Goal: Information Seeking & Learning: Learn about a topic

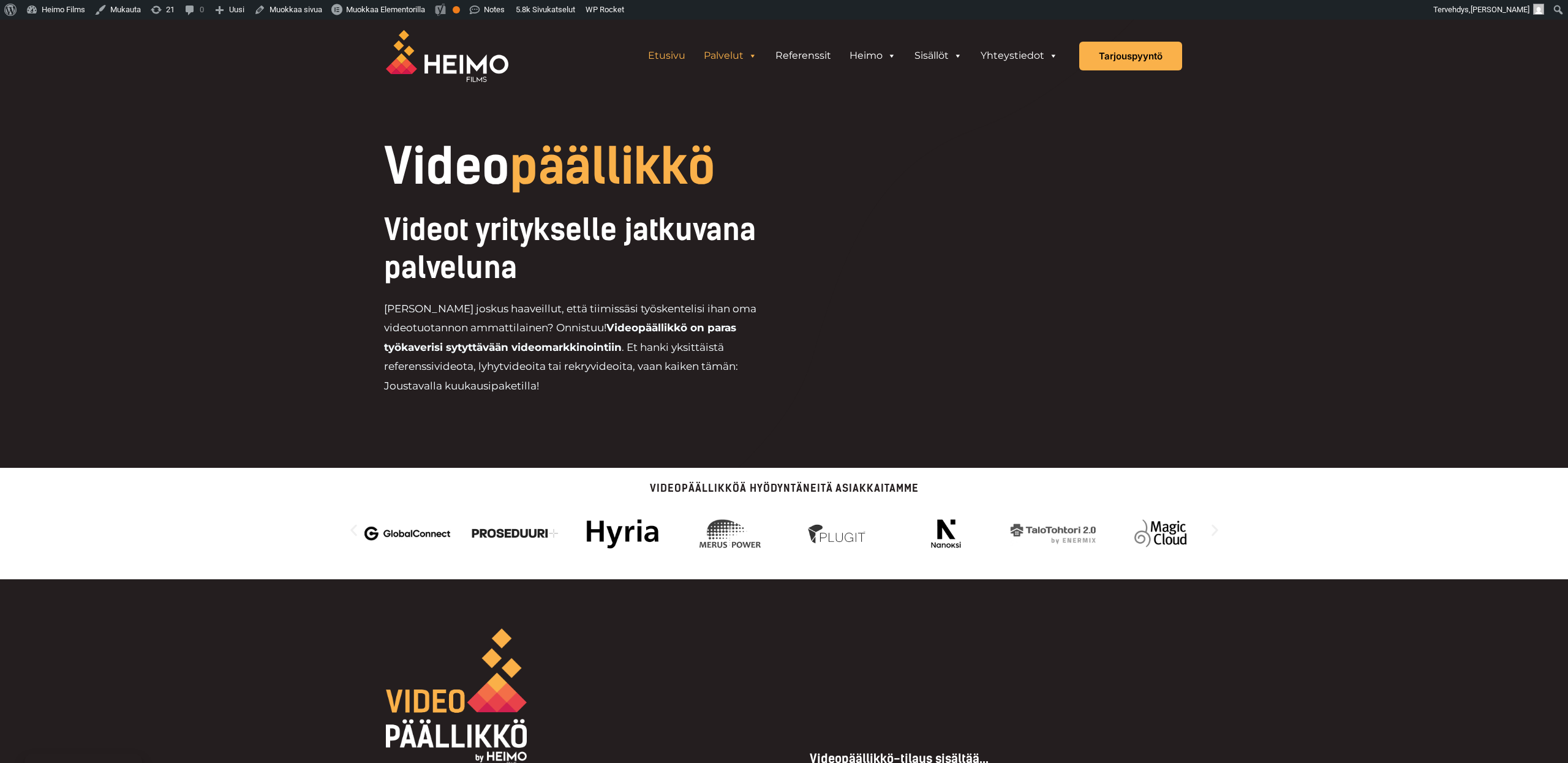
click at [666, 59] on link "Etusivu" at bounding box center [666, 55] width 56 height 24
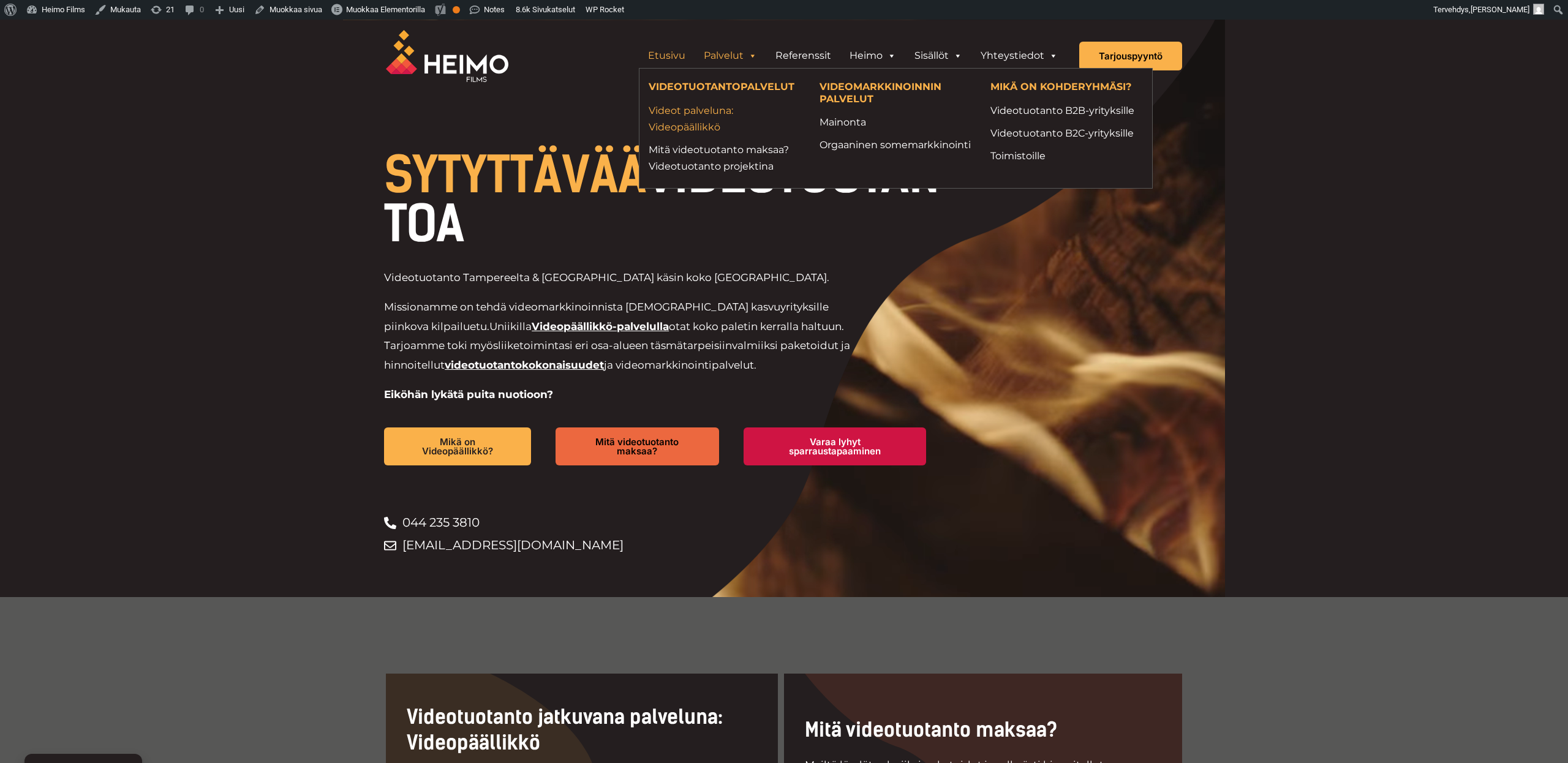
click at [709, 119] on link "Videot palveluna: Videopäällikkö" at bounding box center [725, 119] width 153 height 33
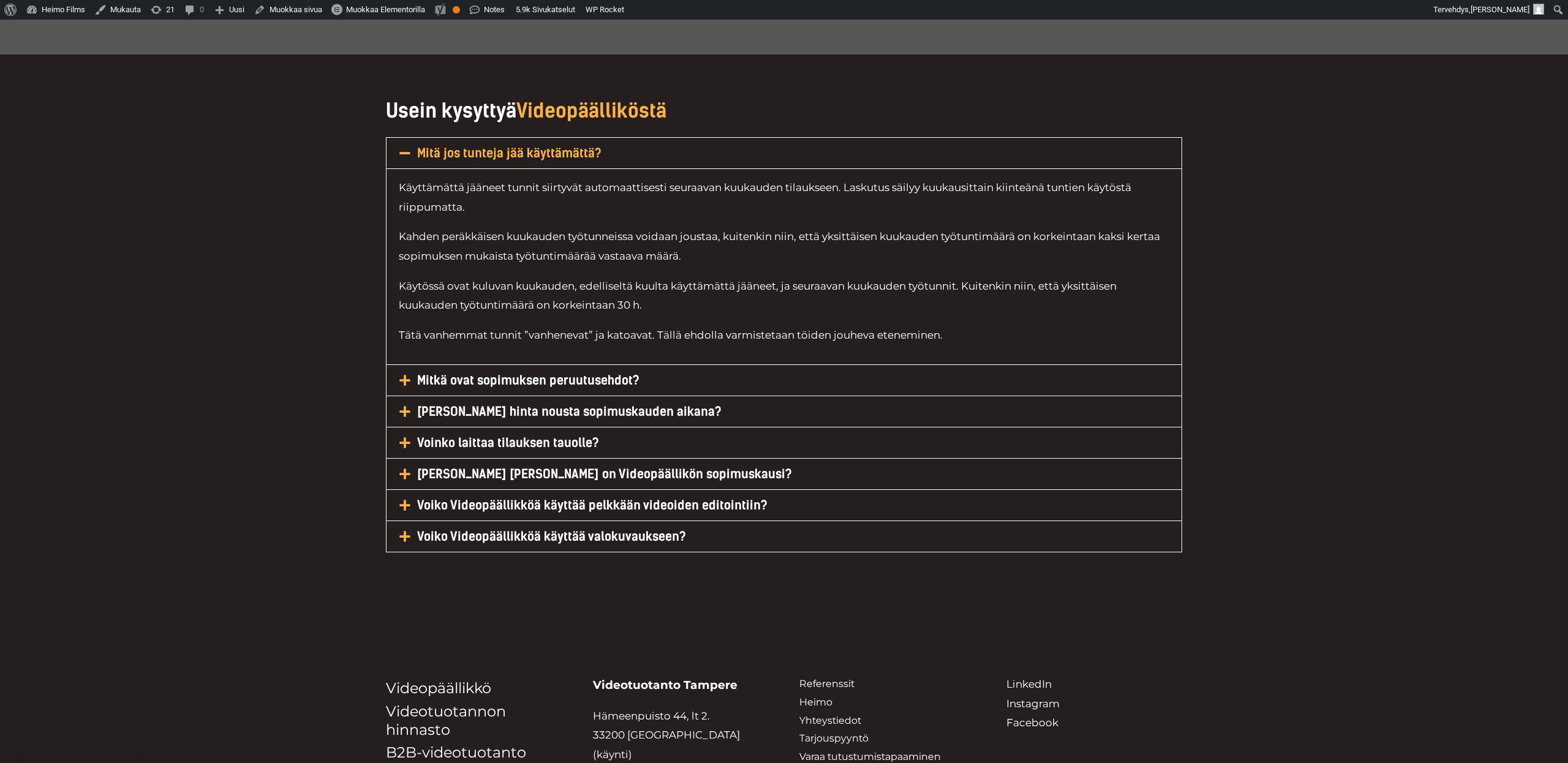
scroll to position [5506, 0]
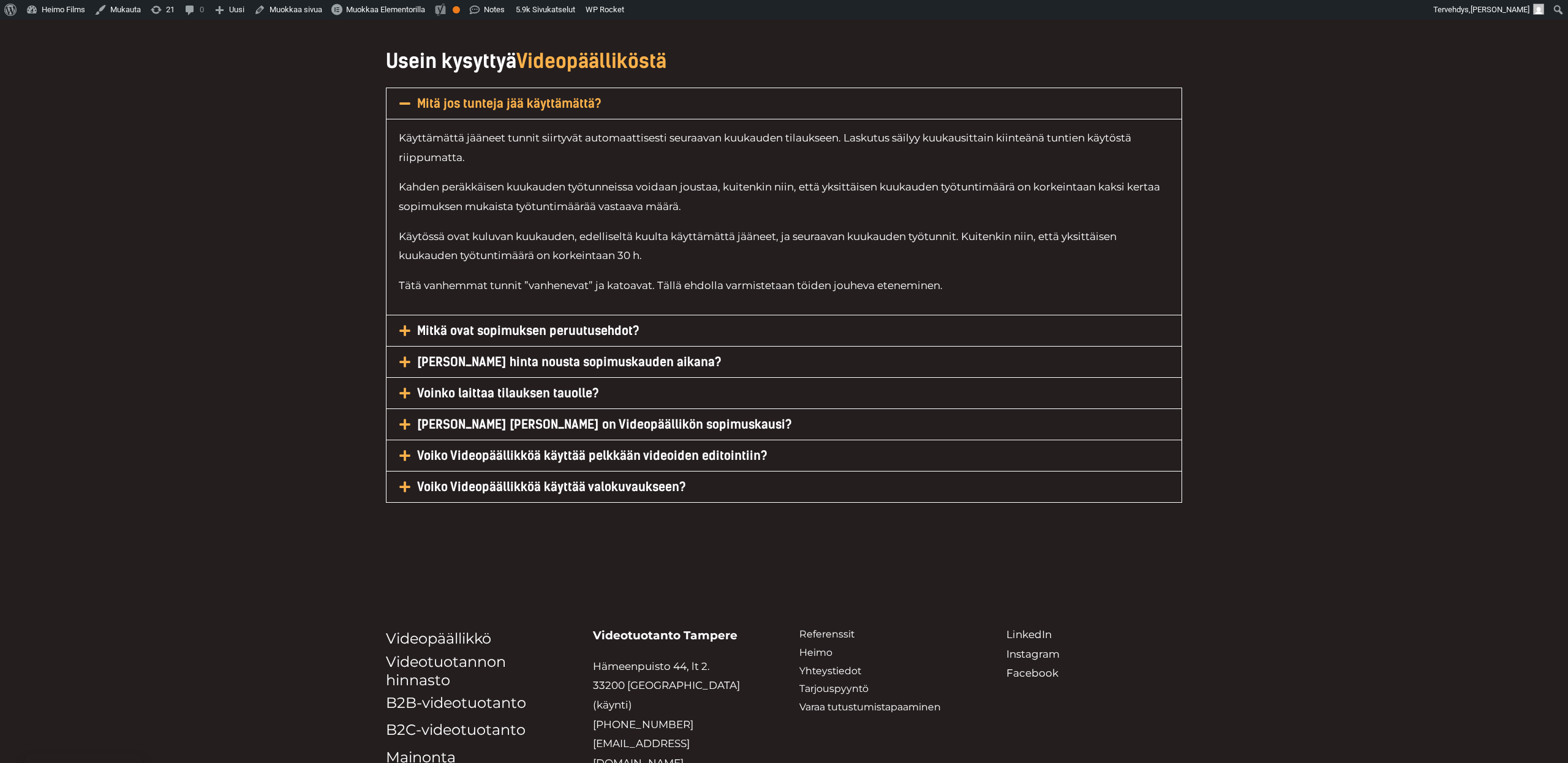
click at [405, 106] on icon at bounding box center [405, 104] width 13 height 13
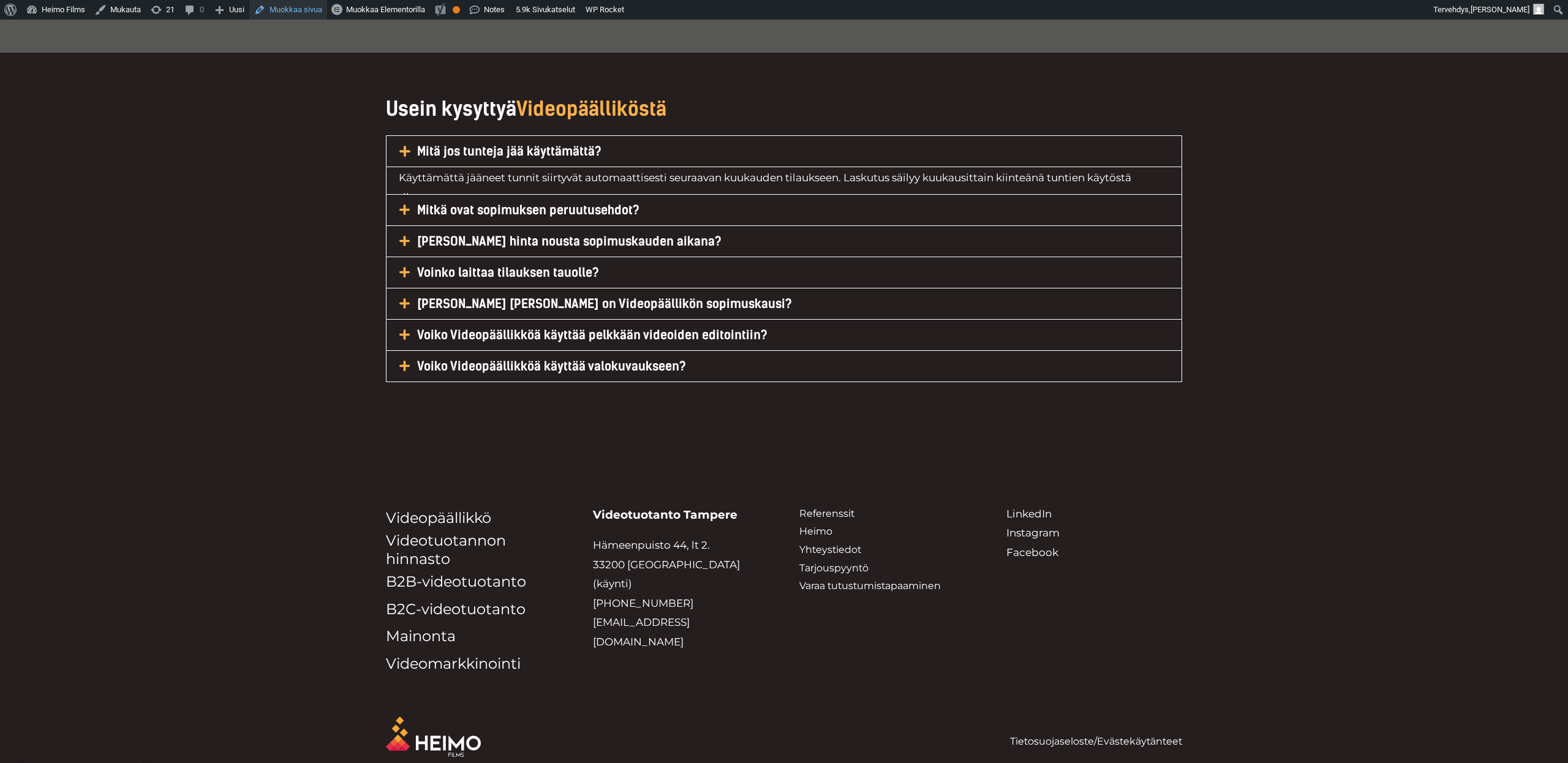
scroll to position [5452, 0]
